Goal: Task Accomplishment & Management: Use online tool/utility

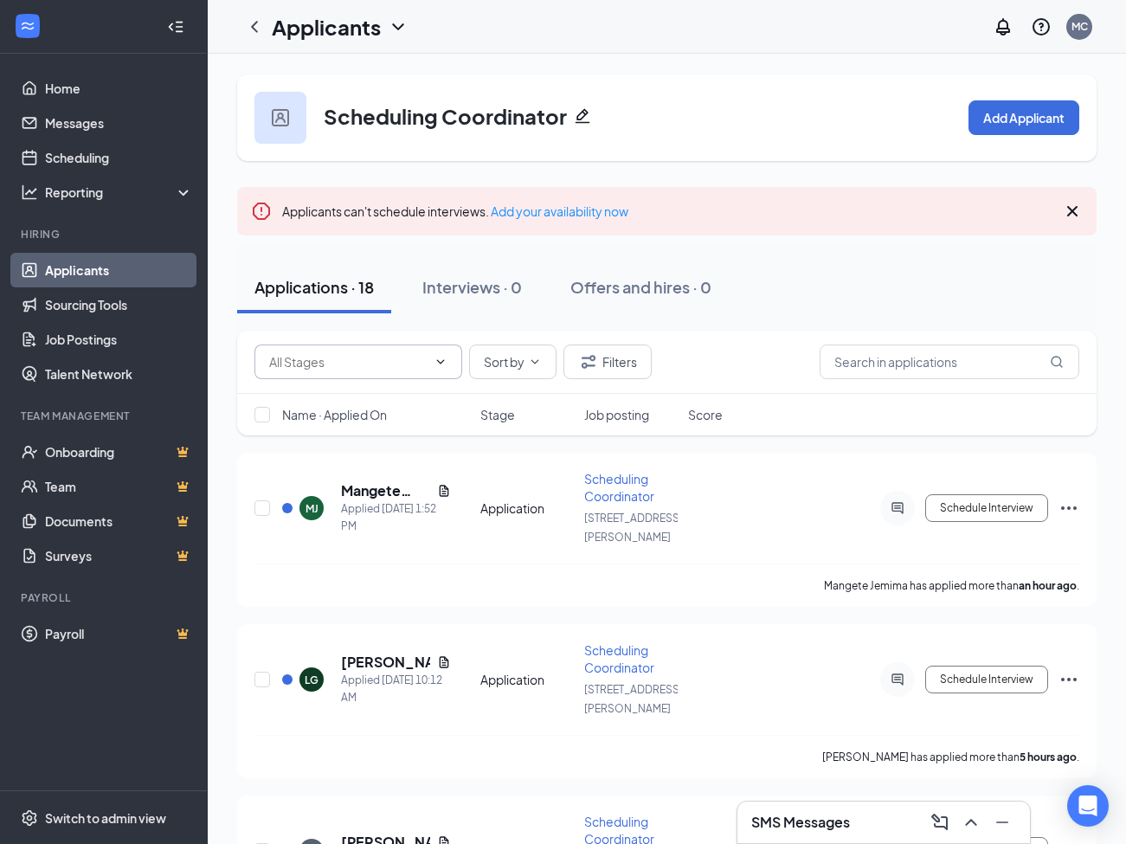
click at [441, 360] on icon "ChevronDown" at bounding box center [441, 362] width 14 height 14
click at [349, 394] on div "Application (3)" at bounding box center [323, 394] width 80 height 19
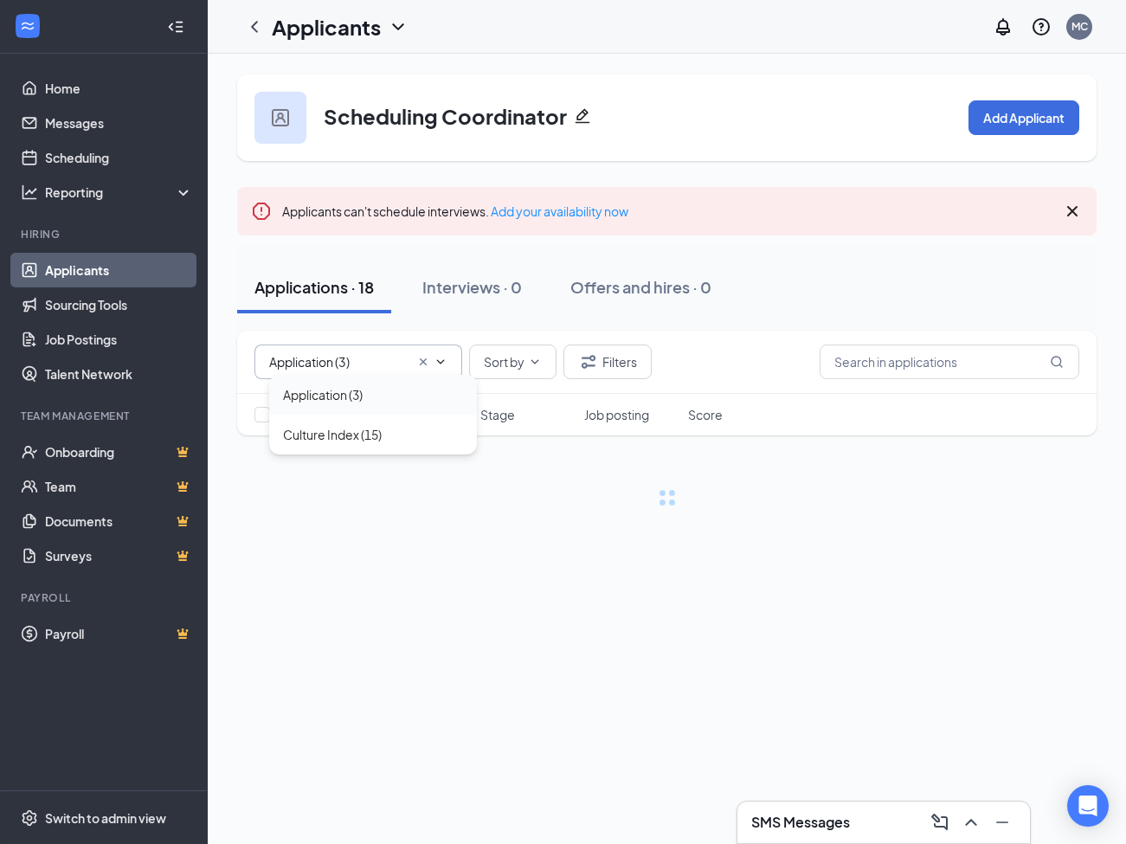
type input "Application (3)"
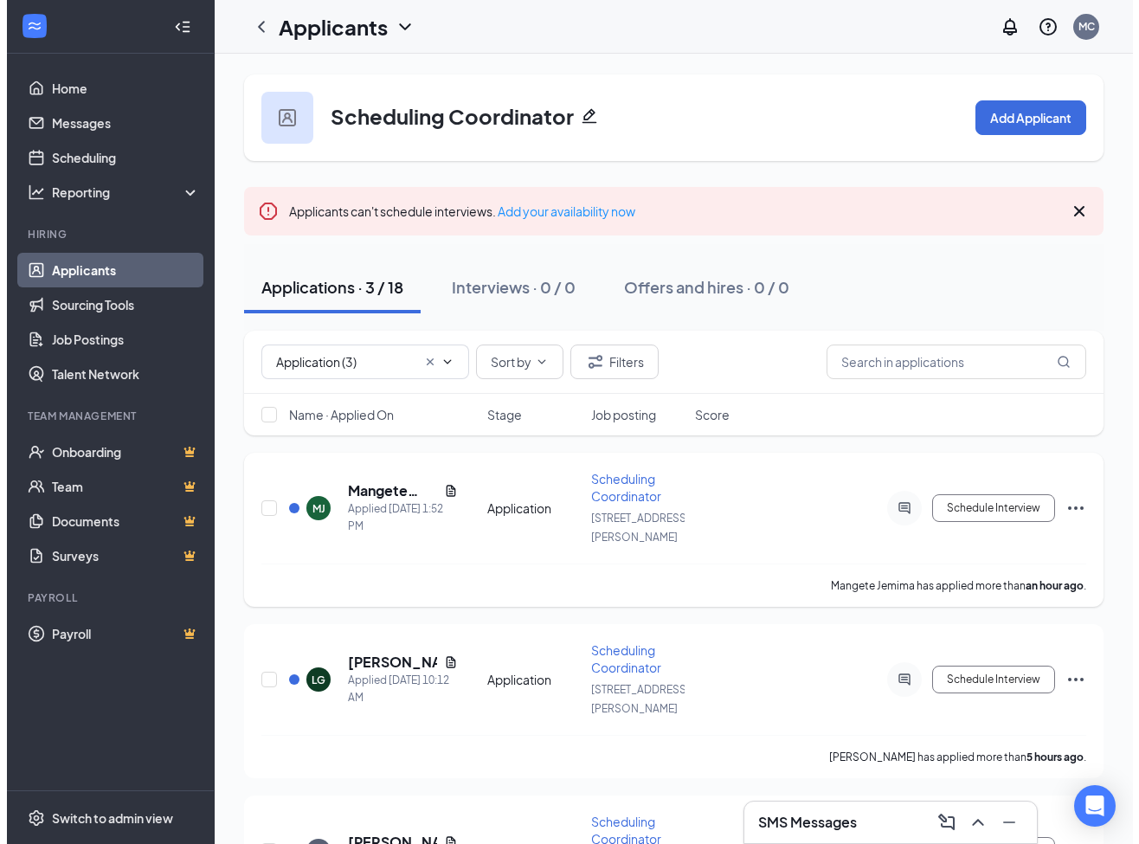
scroll to position [69, 0]
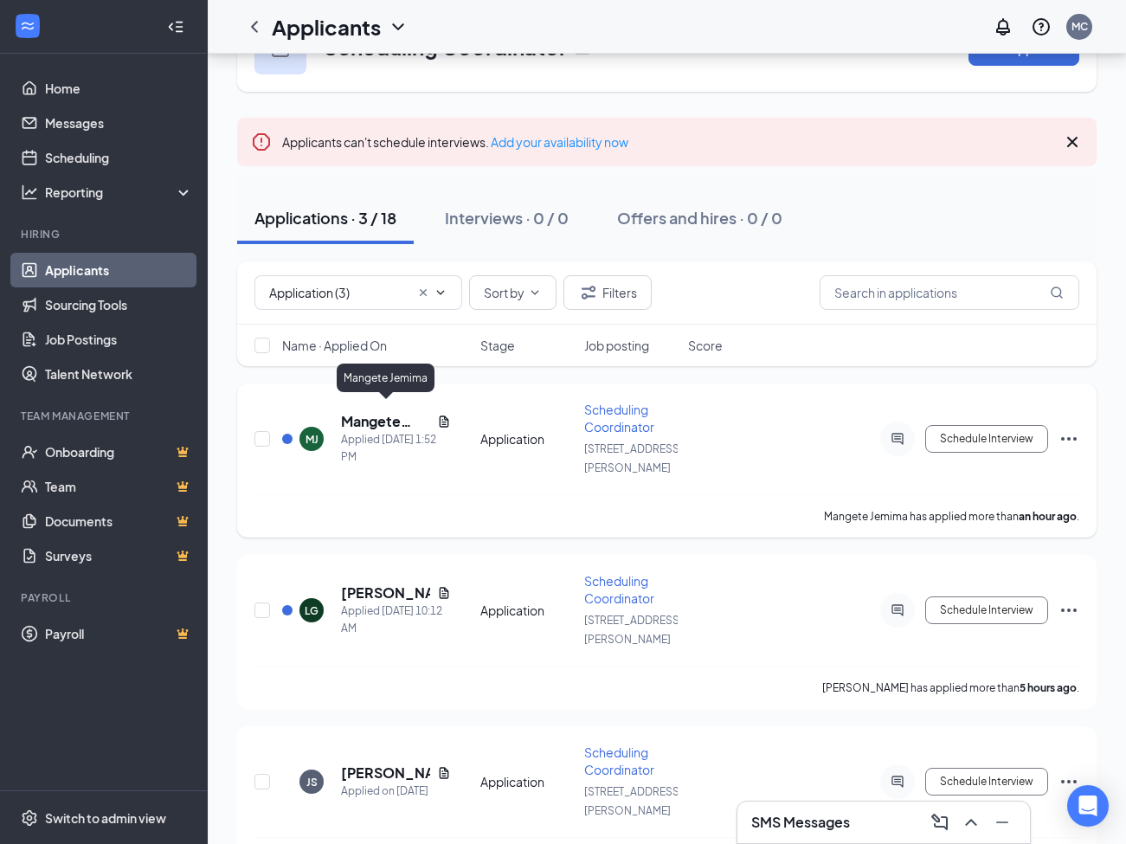
click at [379, 414] on h5 "Mangete Jemima" at bounding box center [385, 421] width 89 height 19
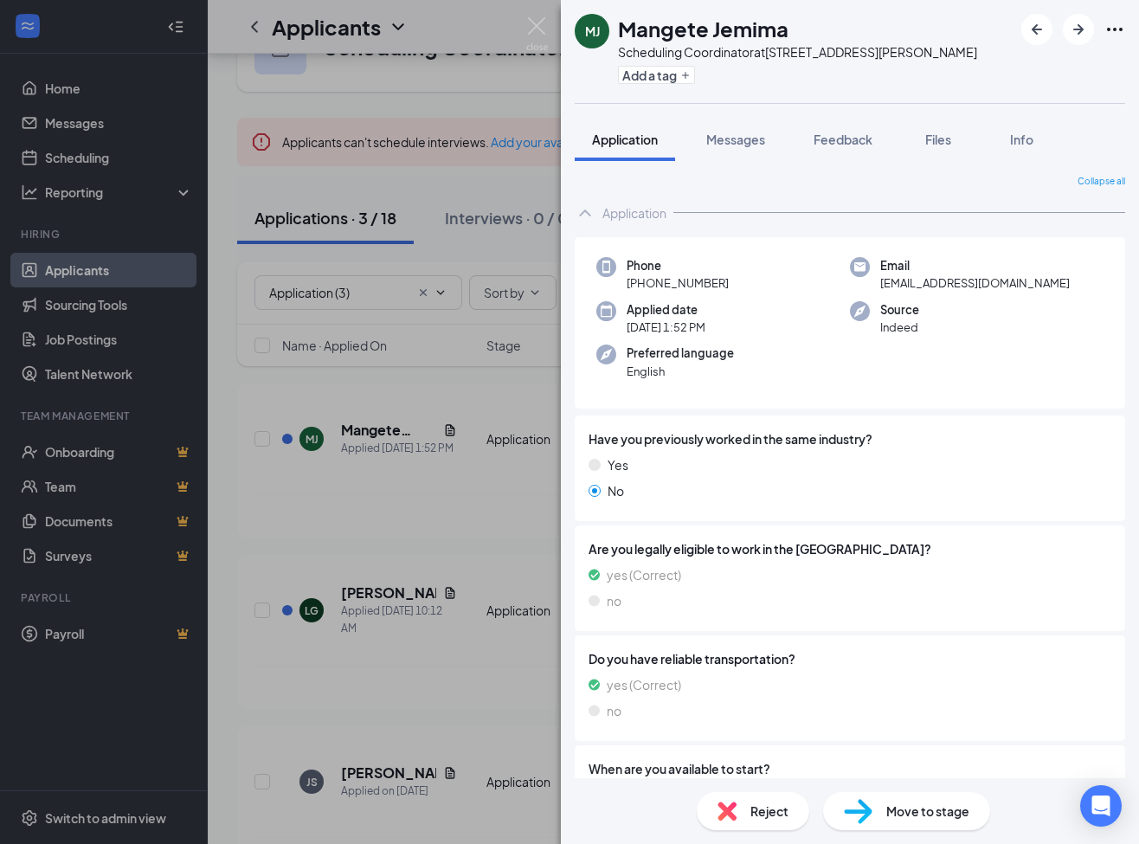
scroll to position [134, 0]
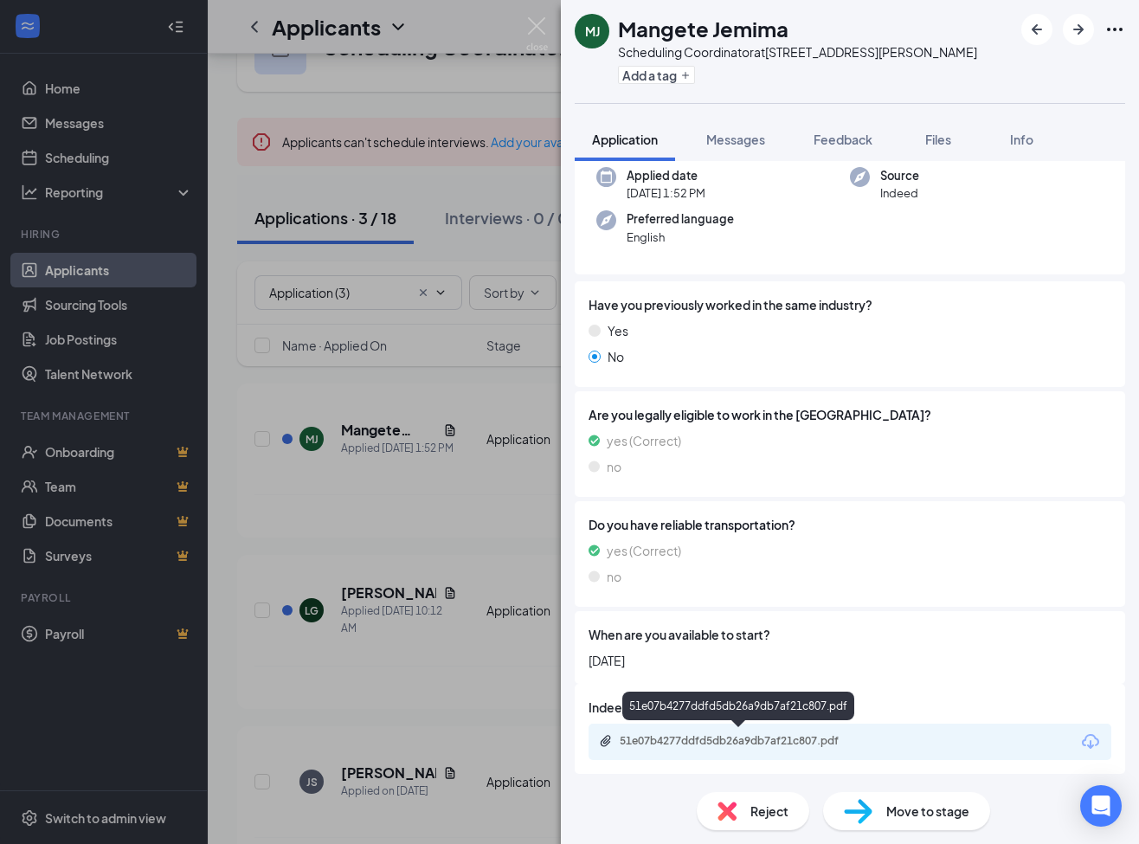
click at [765, 734] on div "51e07b4277ddfd5db26a9db7af21c807.pdf" at bounding box center [741, 741] width 242 height 14
click at [856, 808] on img at bounding box center [858, 811] width 29 height 25
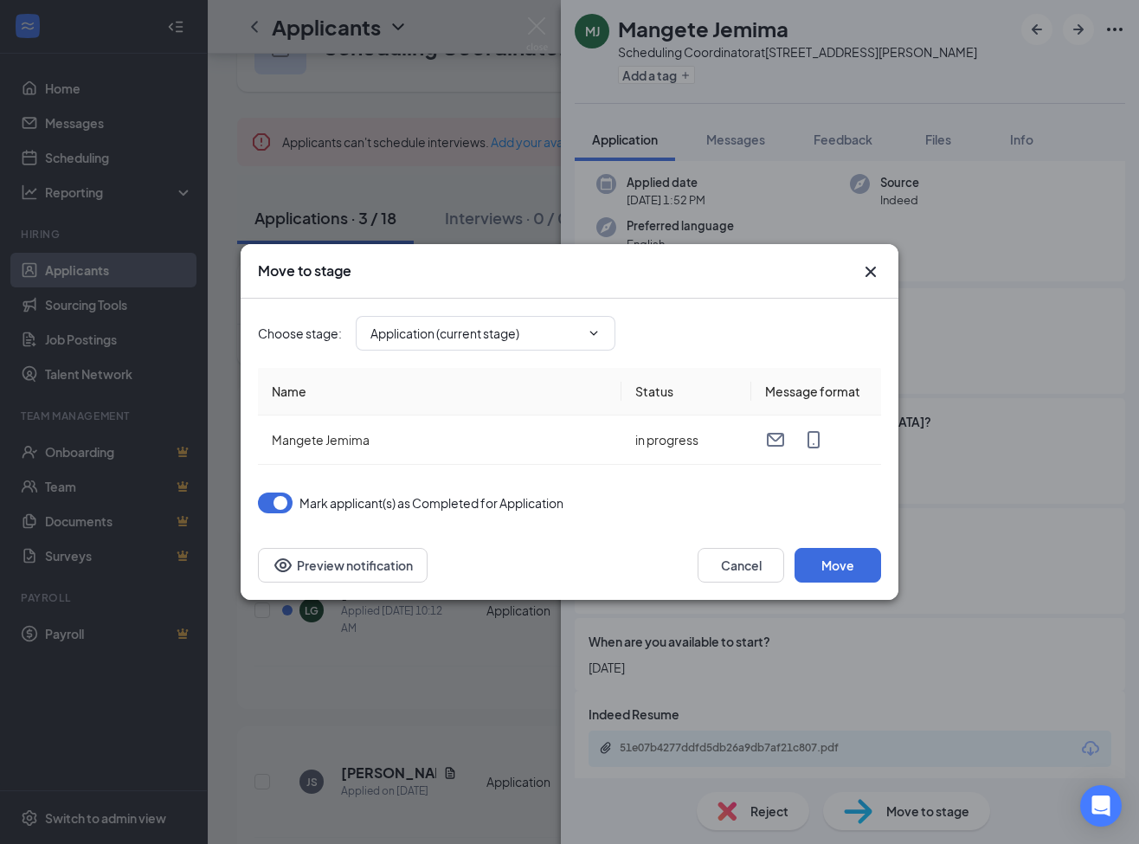
type input "Culture Index (next stage)"
click at [841, 568] on button "Move" at bounding box center [838, 565] width 87 height 35
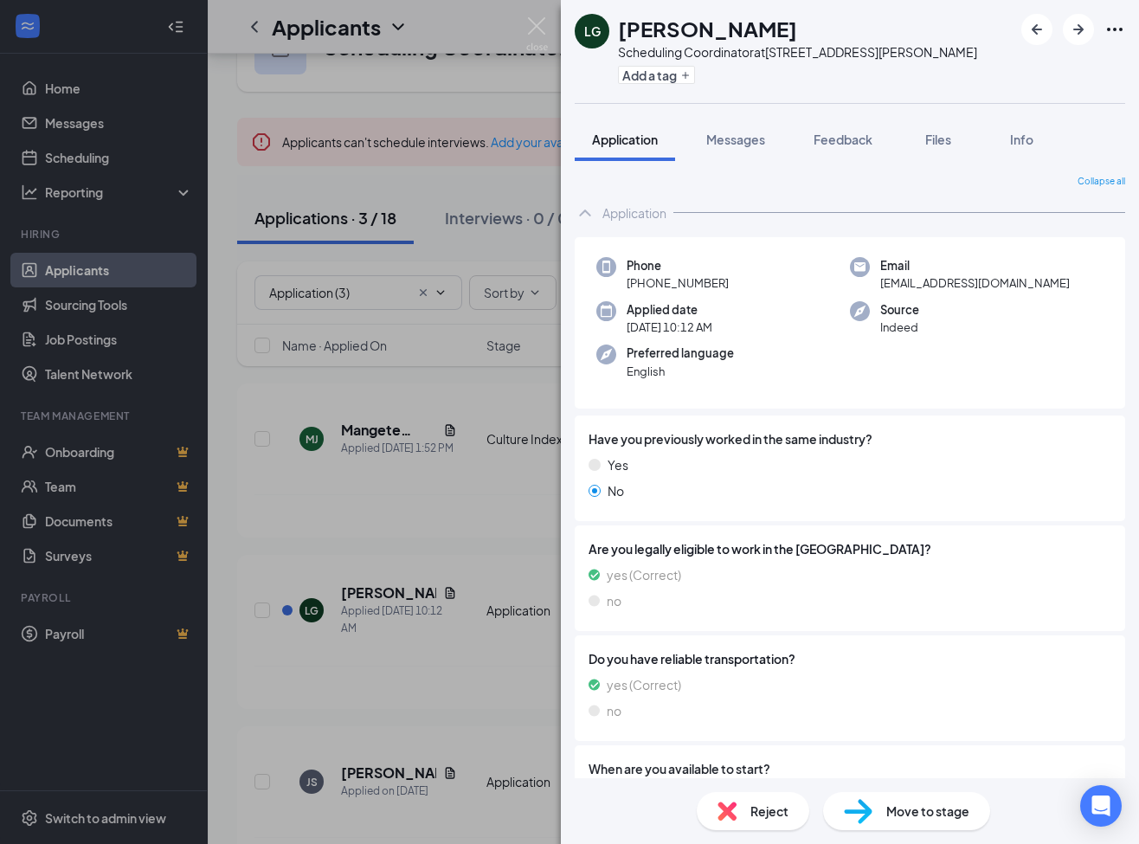
scroll to position [134, 0]
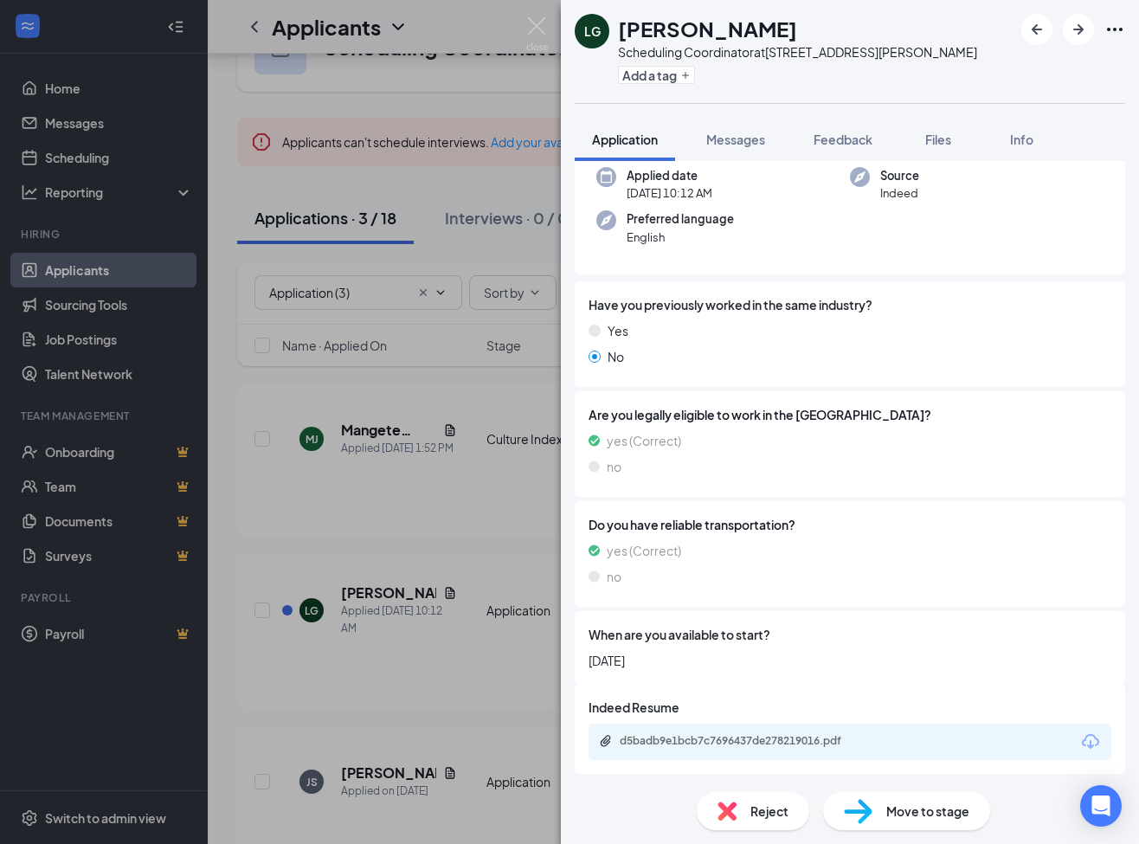
click at [716, 751] on div "d5badb9e1bcb7c7696437de278219016.pdf" at bounding box center [850, 742] width 523 height 36
click at [746, 737] on div "d5badb9e1bcb7c7696437de278219016.pdf" at bounding box center [741, 741] width 242 height 14
click at [867, 807] on img at bounding box center [858, 811] width 29 height 25
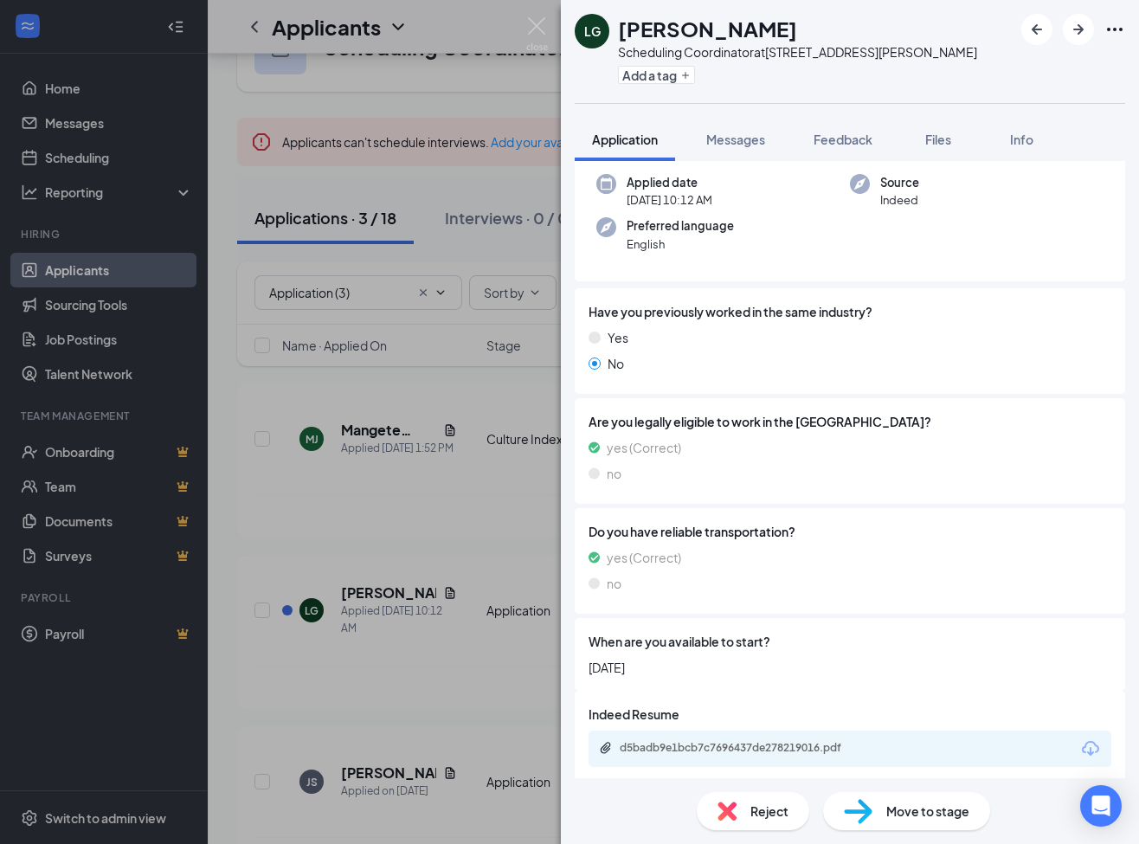
type input "Culture Index (next stage)"
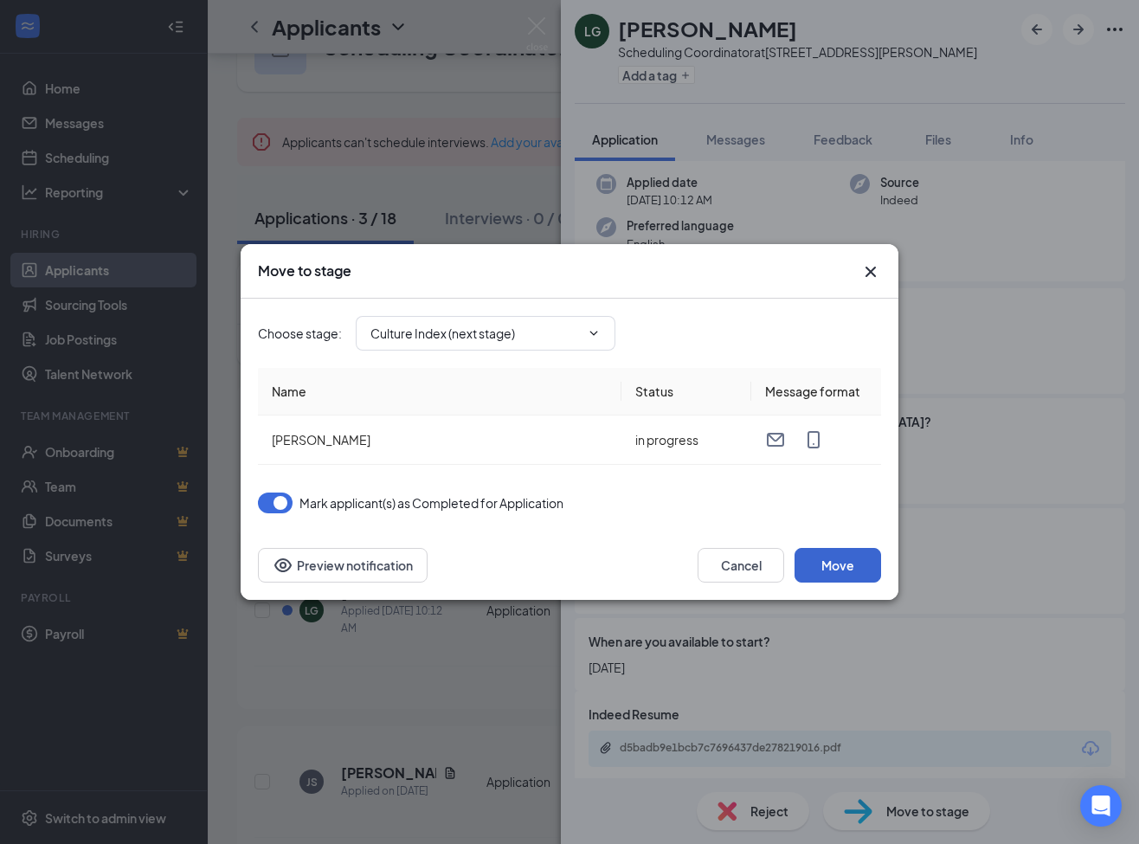
click at [841, 570] on button "Move" at bounding box center [838, 565] width 87 height 35
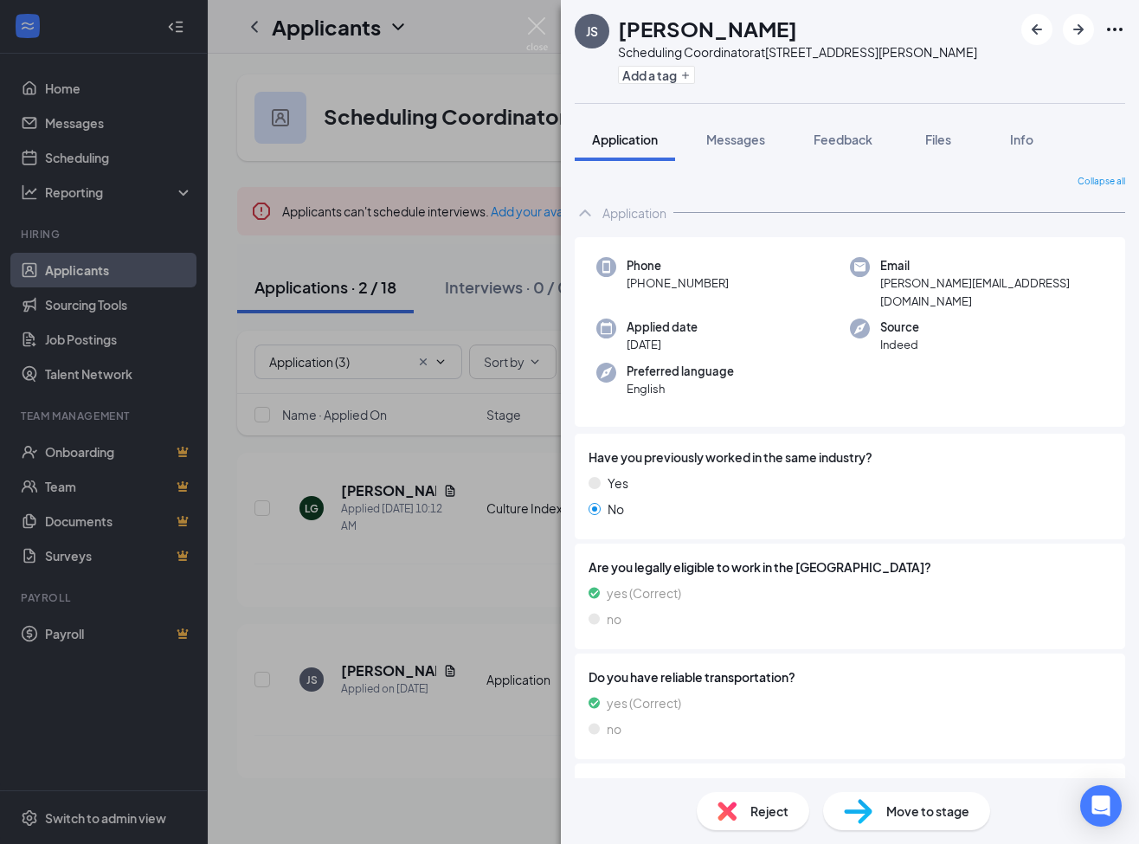
scroll to position [127, 0]
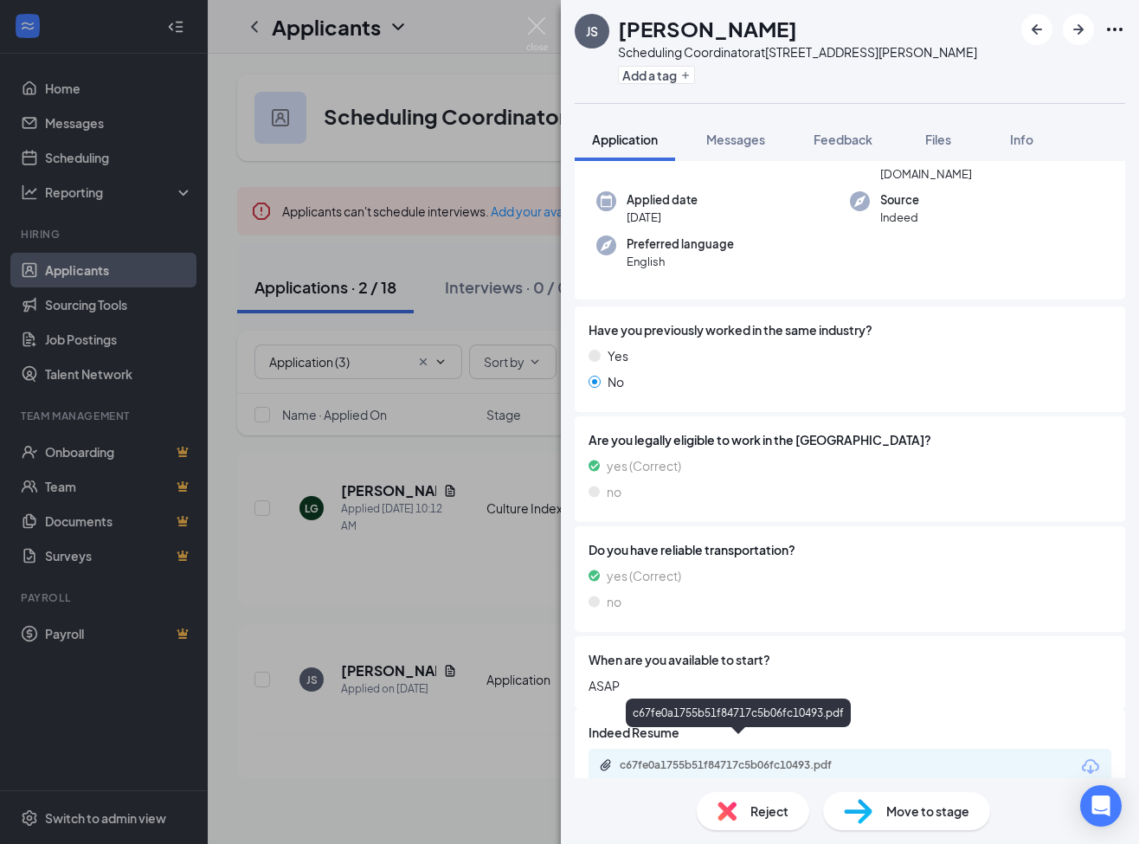
click at [727, 758] on div "c67fe0a1755b51f84717c5b06fc10493.pdf" at bounding box center [741, 765] width 242 height 14
click at [721, 800] on div "Reject" at bounding box center [753, 811] width 113 height 38
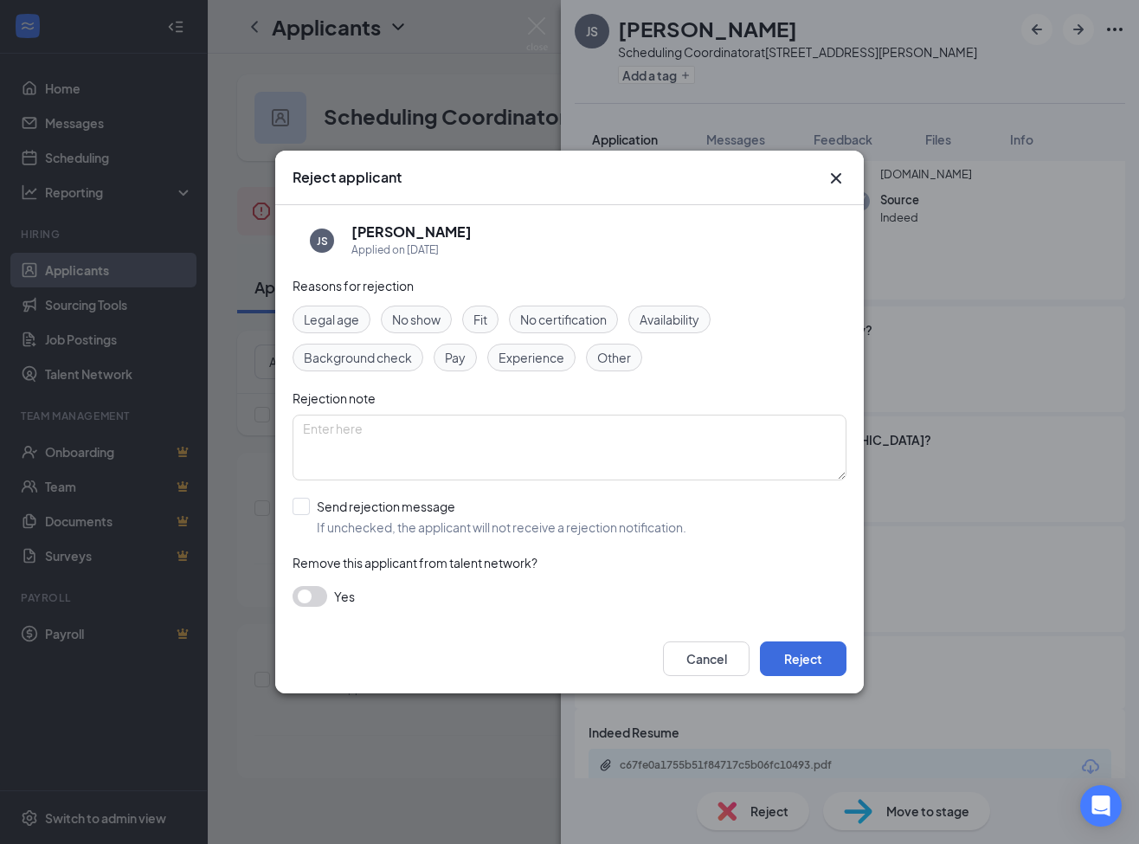
click at [490, 323] on div "Fit" at bounding box center [480, 320] width 36 height 28
click at [809, 661] on button "Reject" at bounding box center [803, 658] width 87 height 35
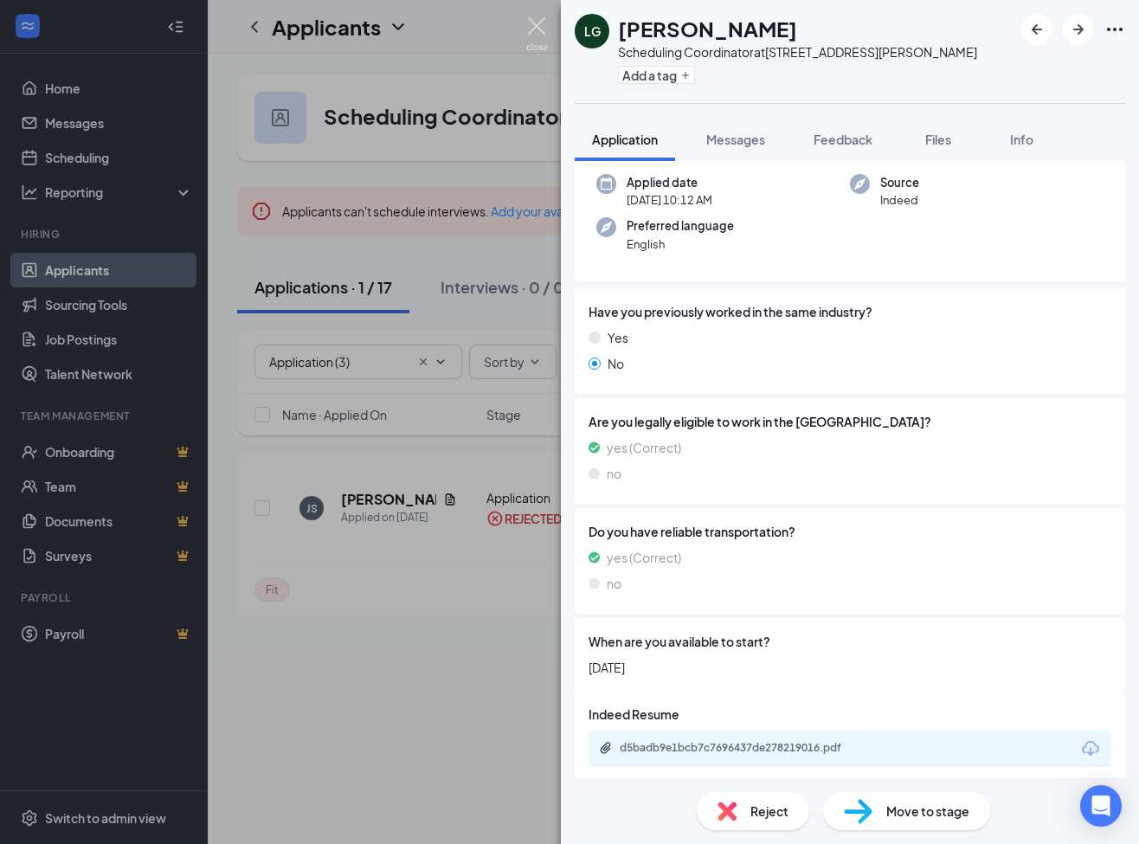
click at [538, 27] on img at bounding box center [537, 34] width 22 height 34
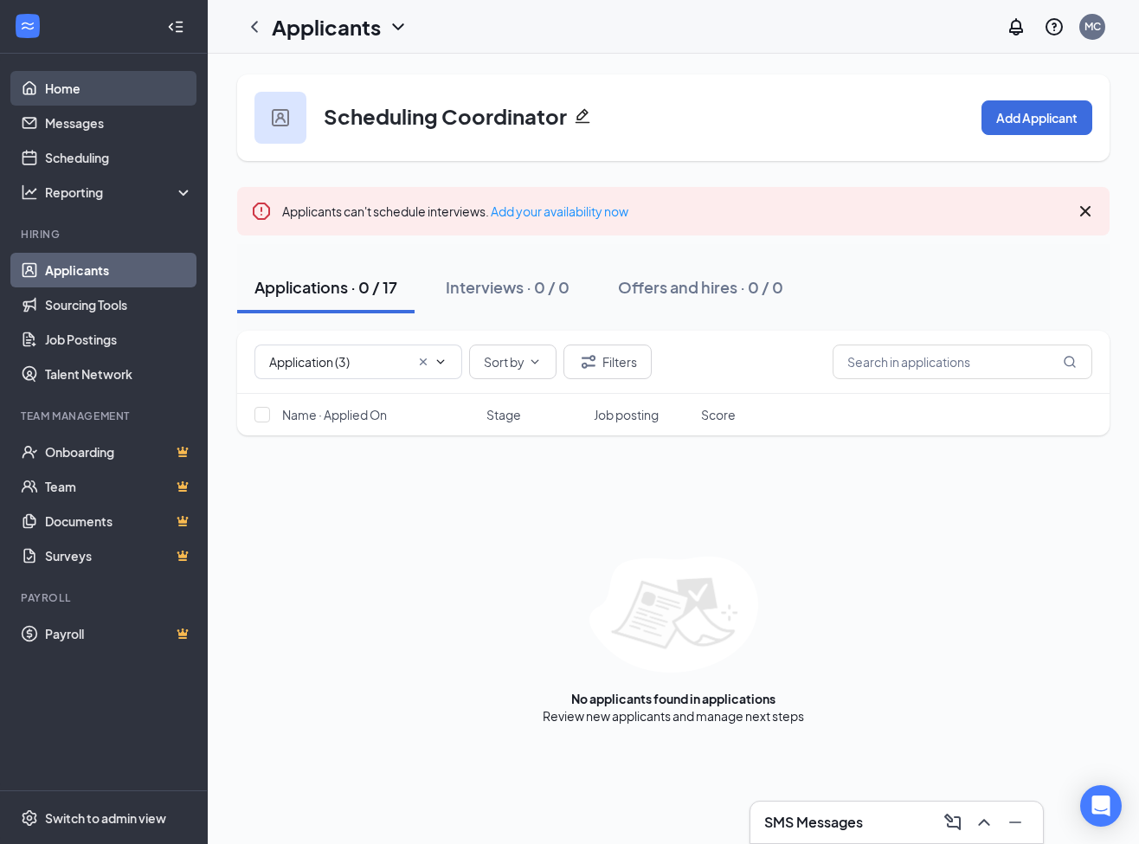
click at [74, 92] on link "Home" at bounding box center [119, 88] width 148 height 35
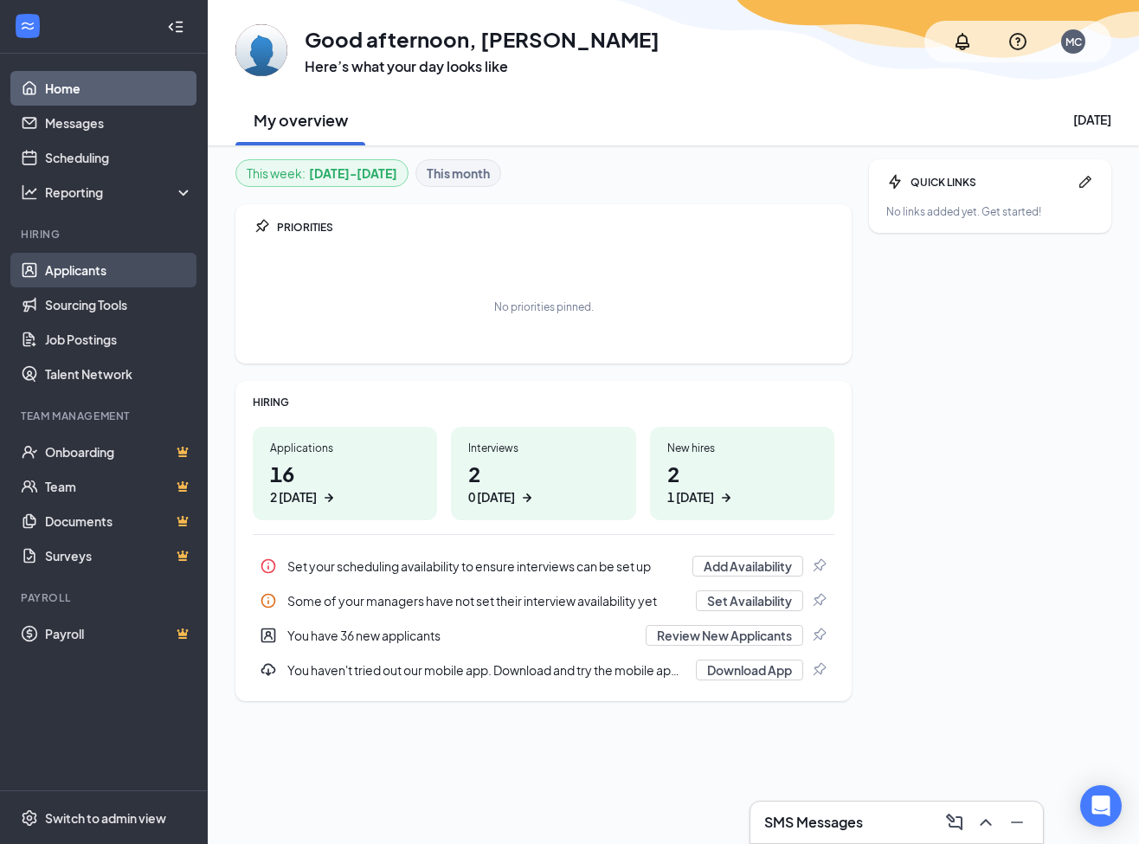
click at [81, 267] on link "Applicants" at bounding box center [119, 270] width 148 height 35
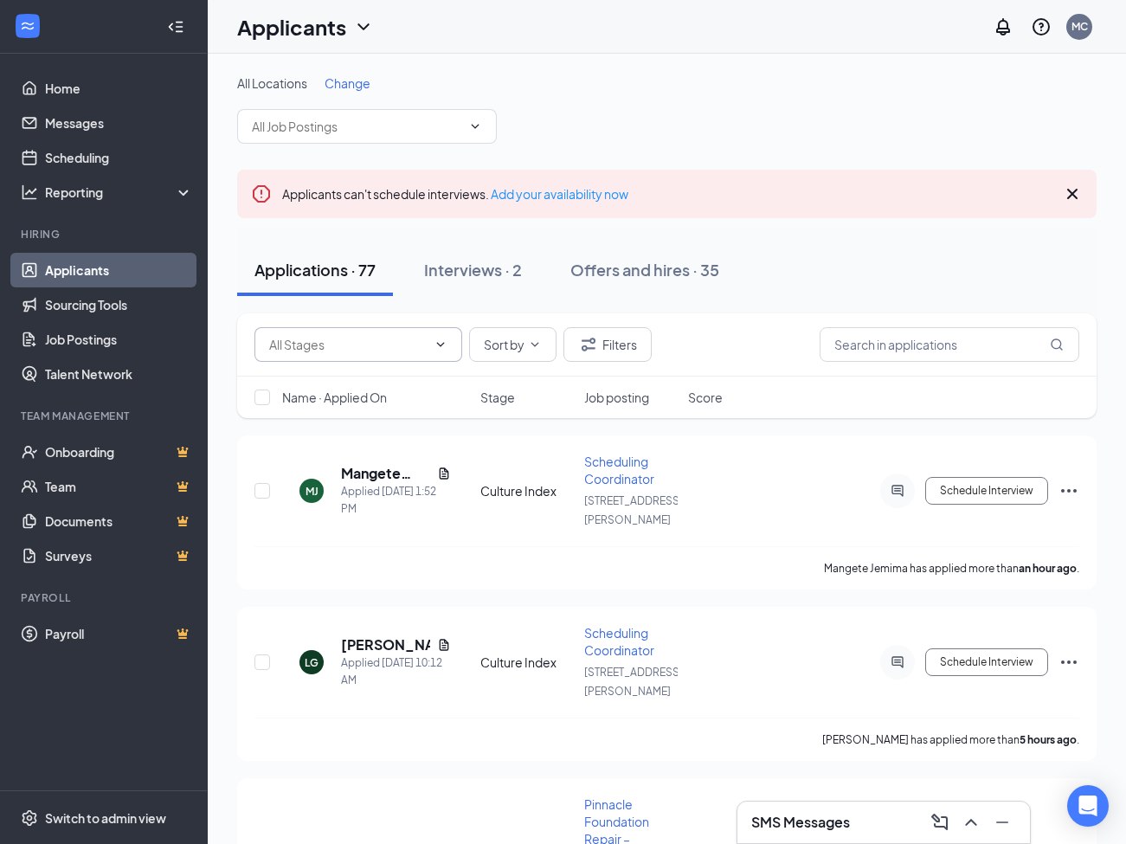
click at [435, 345] on icon "ChevronDown" at bounding box center [441, 345] width 14 height 14
click at [487, 99] on div "All Locations Change" at bounding box center [667, 108] width 860 height 69
click at [475, 114] on span at bounding box center [367, 126] width 260 height 35
click at [478, 127] on icon "ChevronDown" at bounding box center [475, 126] width 14 height 14
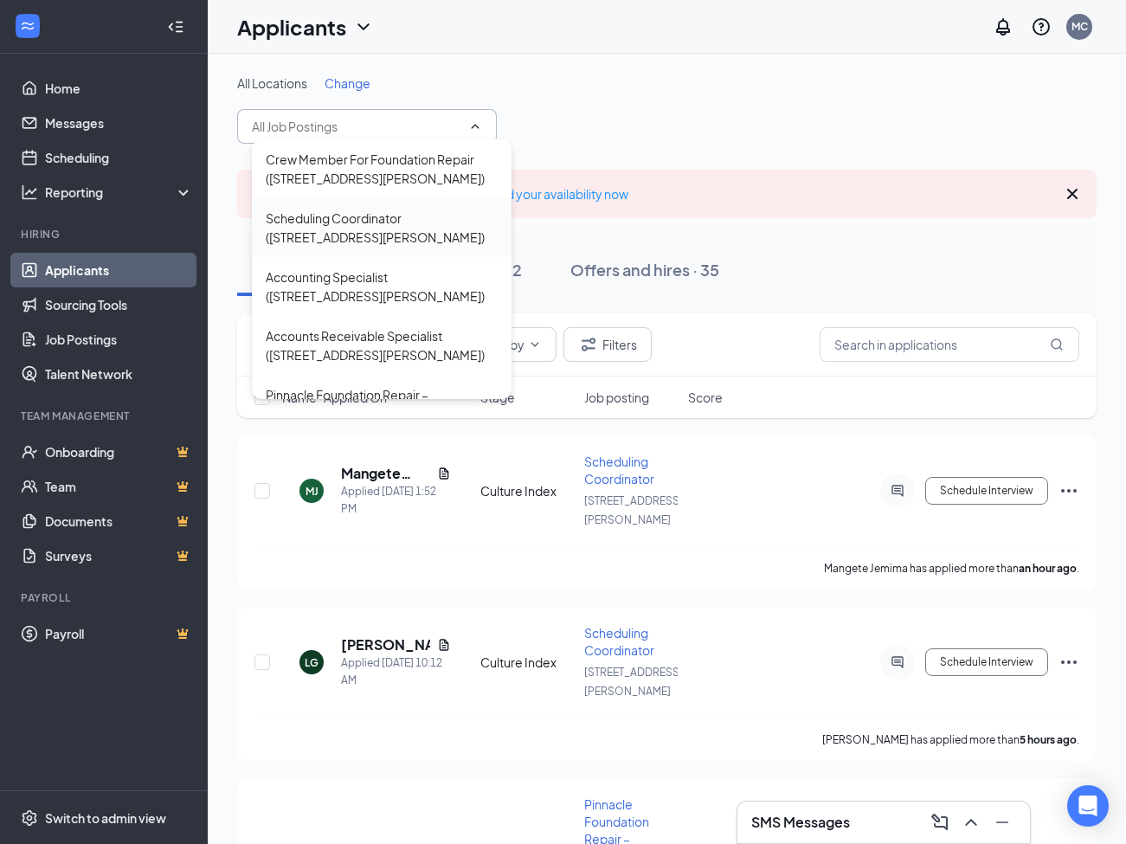
click at [446, 216] on div "Scheduling Coordinator (601 Dickey Rd)" at bounding box center [382, 228] width 232 height 38
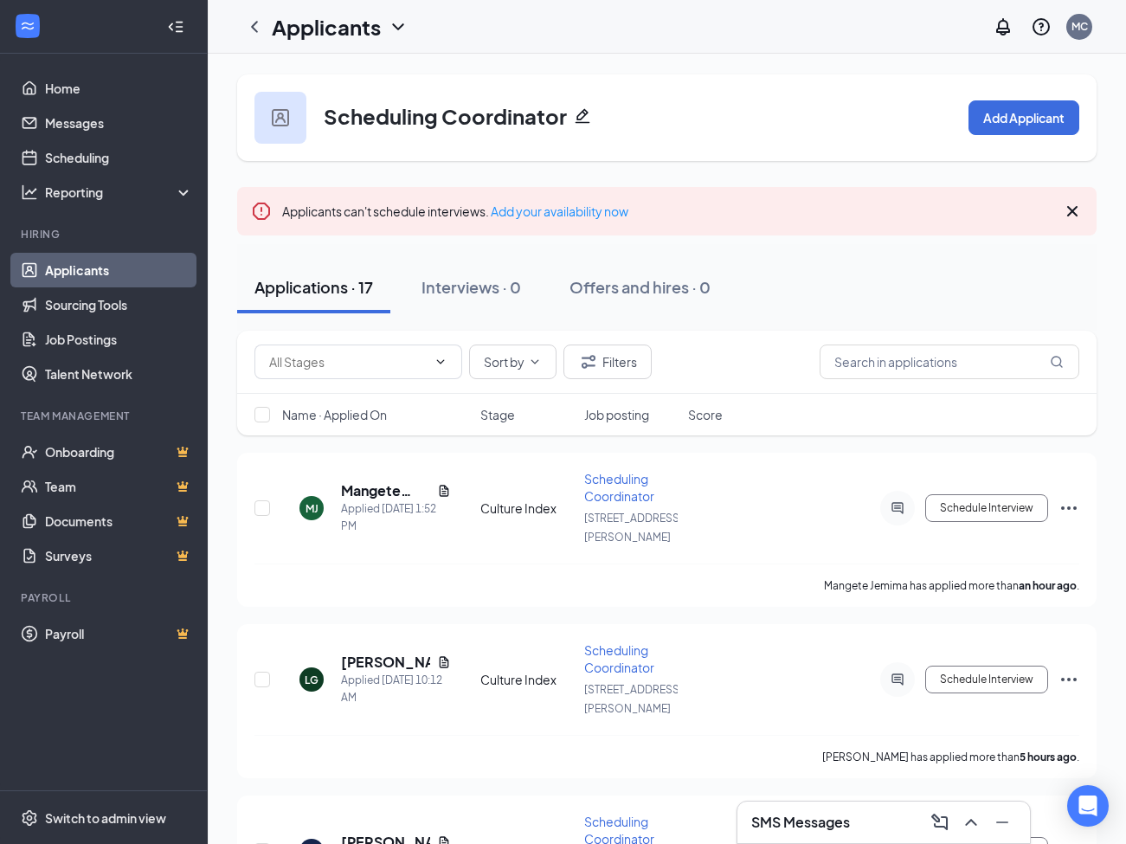
click at [1073, 212] on icon "Cross" at bounding box center [1072, 211] width 10 height 10
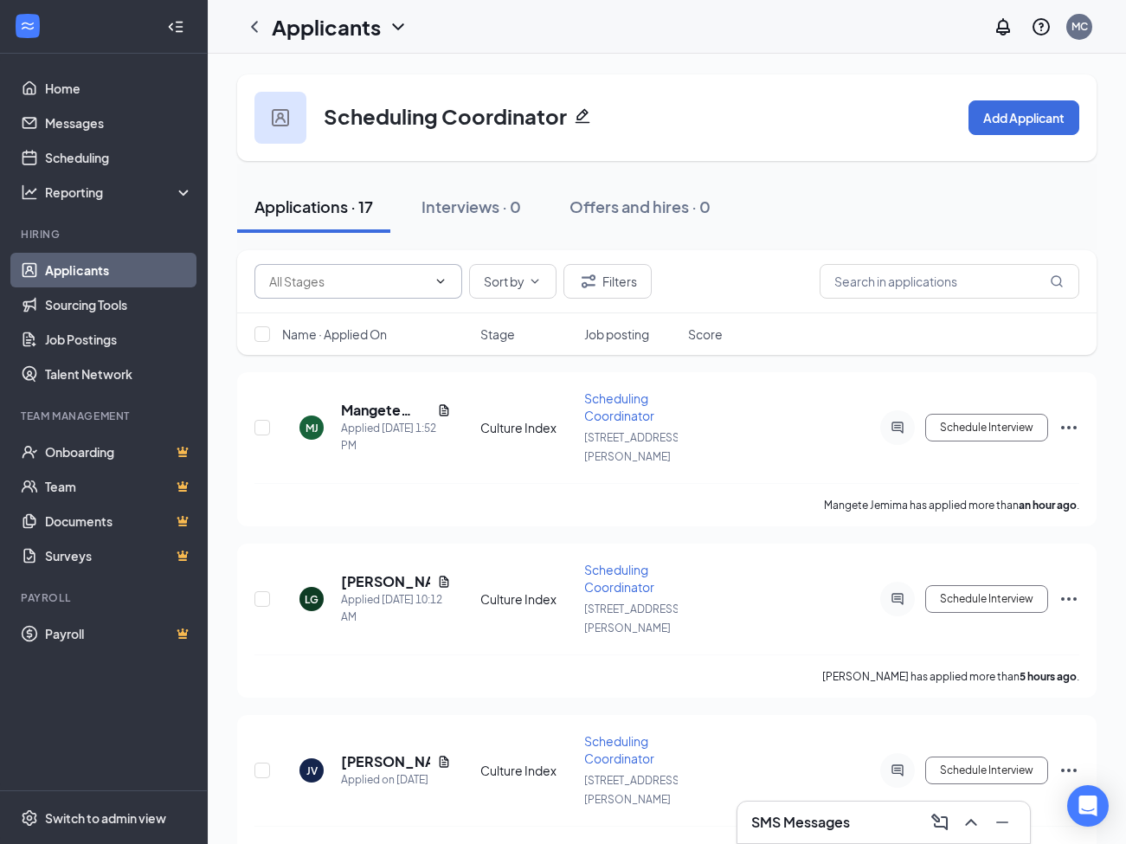
click at [449, 274] on span at bounding box center [359, 281] width 208 height 35
click at [439, 281] on icon "ChevronDown" at bounding box center [441, 281] width 8 height 4
click at [383, 311] on div "Culture Index (17)" at bounding box center [373, 314] width 180 height 19
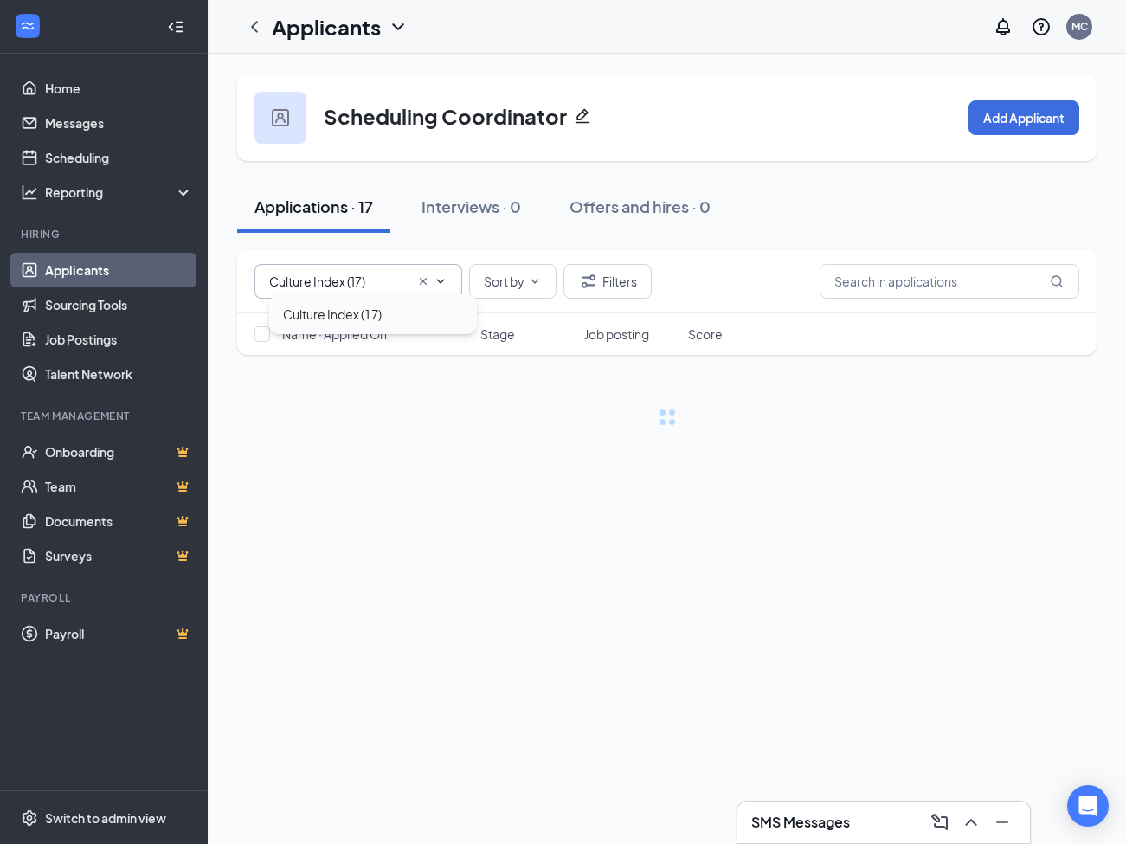
type input "Culture Index (17)"
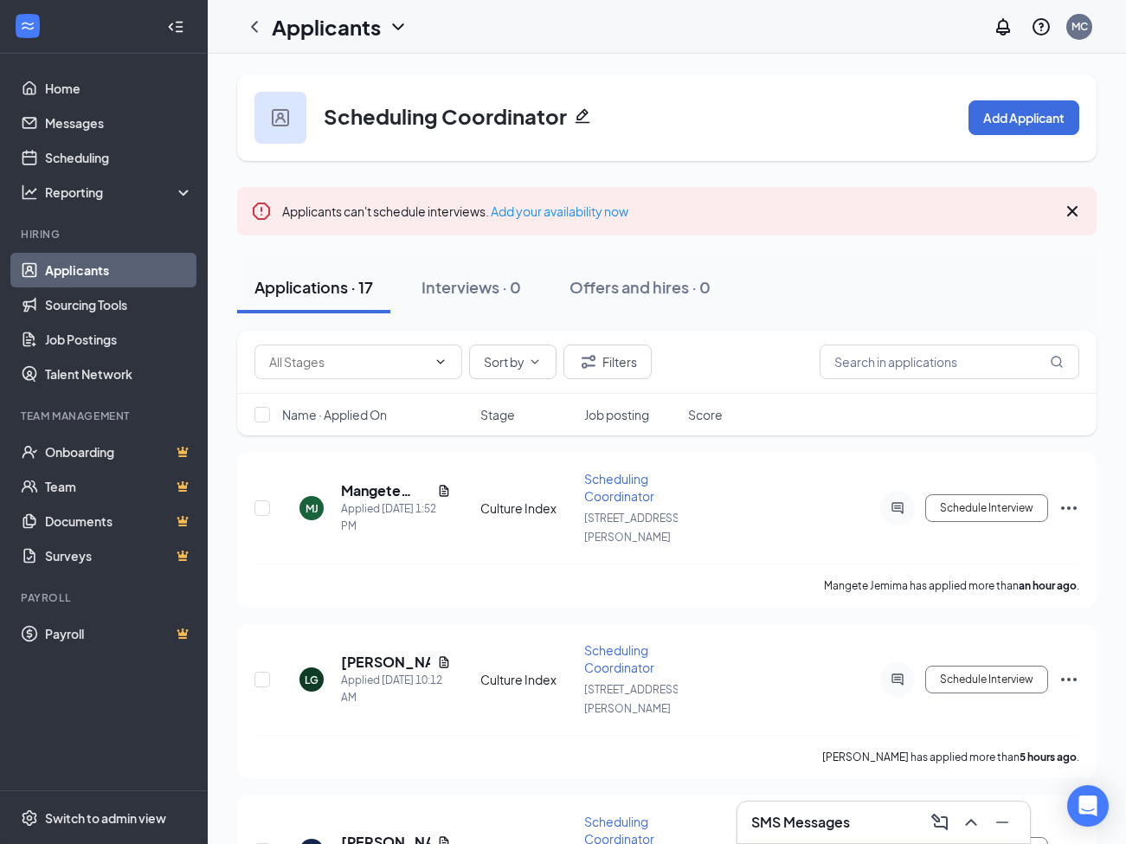
click at [1079, 208] on icon "Cross" at bounding box center [1072, 211] width 21 height 21
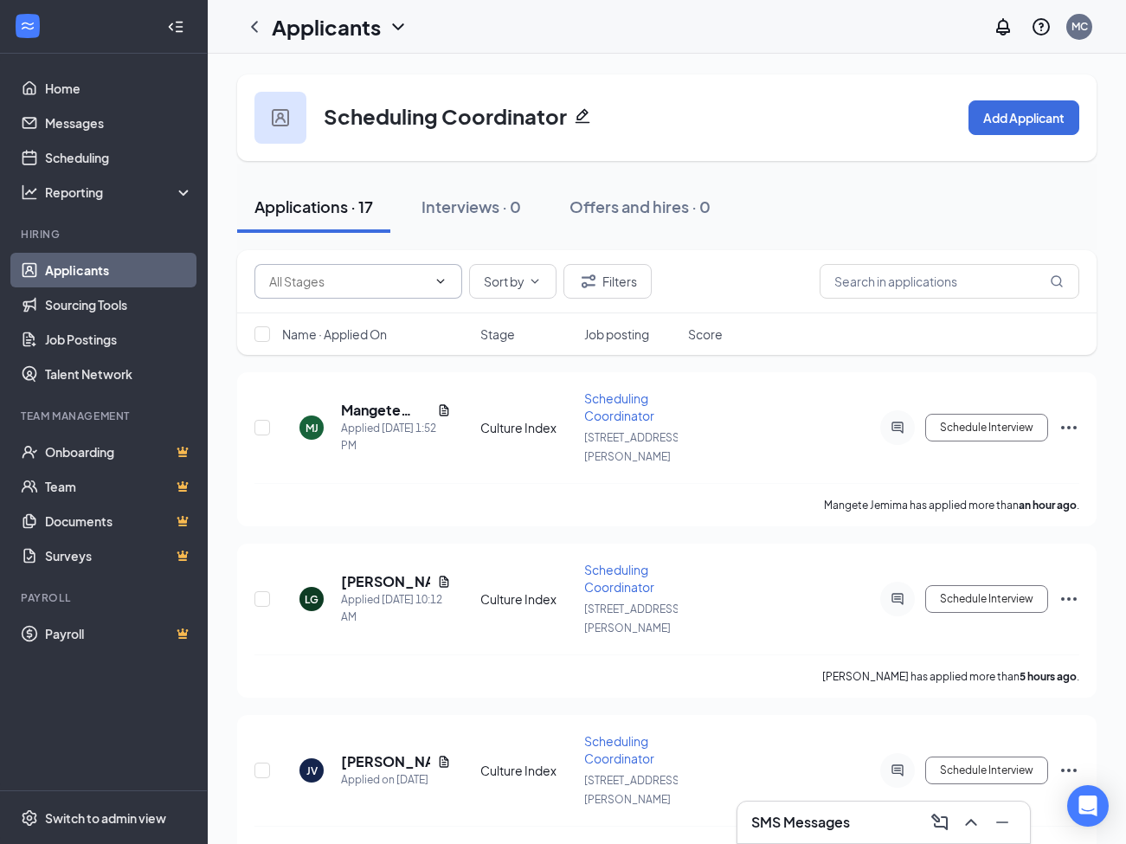
click at [437, 287] on icon "ChevronDown" at bounding box center [441, 281] width 14 height 14
click at [765, 210] on div "Applications · 17 Interviews · 0 Offers and hires · 0" at bounding box center [667, 207] width 860 height 52
